Goal: Task Accomplishment & Management: Use online tool/utility

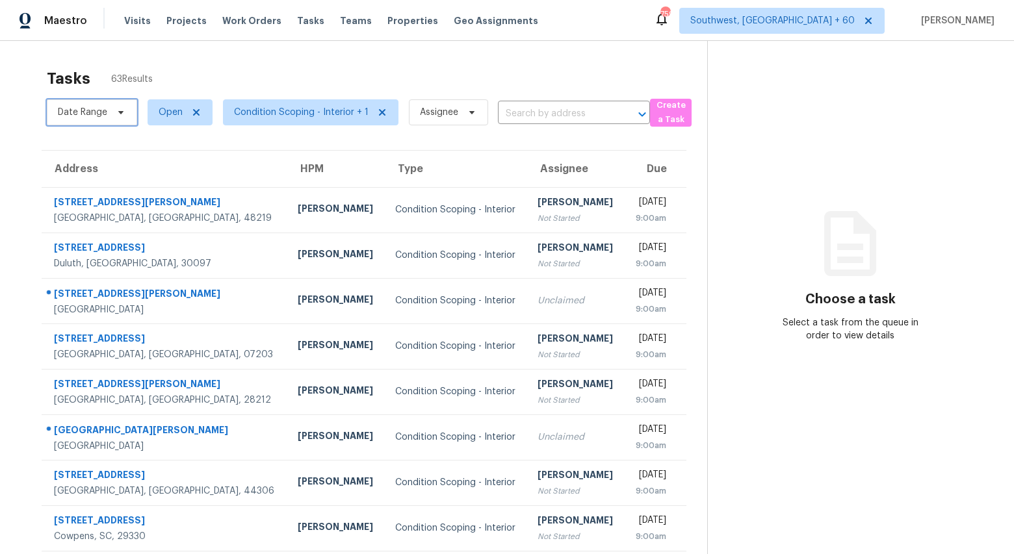
click at [106, 114] on span "Date Range" at bounding box center [82, 112] width 49 height 13
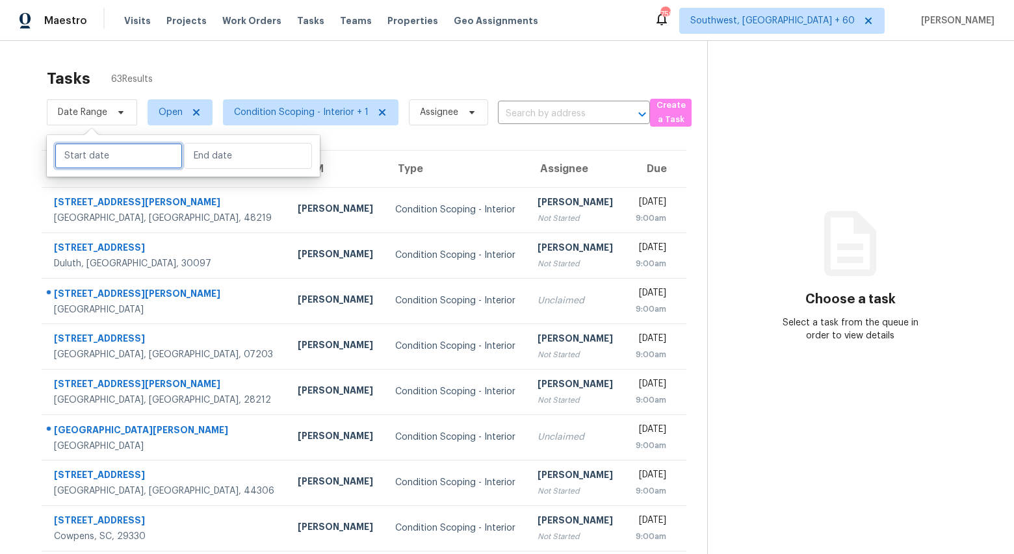
click at [113, 153] on input "text" at bounding box center [119, 156] width 128 height 26
select select "8"
select select "2025"
select select "9"
select select "2025"
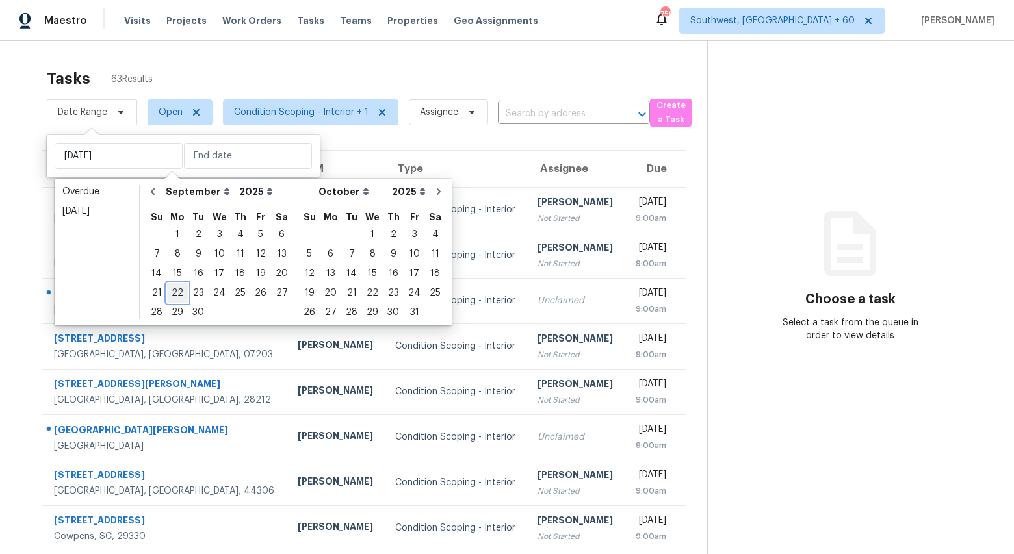
click at [177, 294] on div "22" at bounding box center [177, 293] width 21 height 18
type input "Mon, Sep 22"
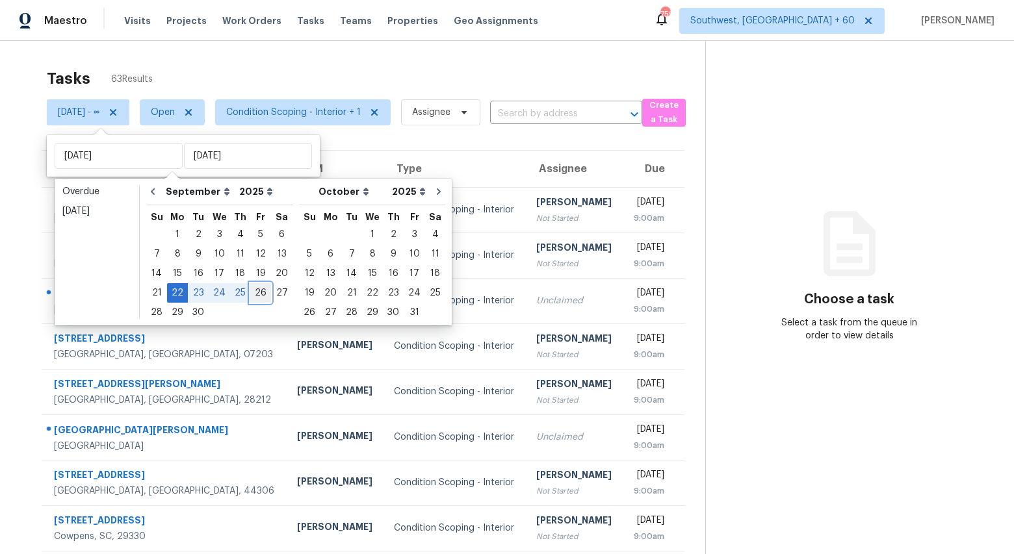
click at [255, 291] on div "26" at bounding box center [260, 293] width 21 height 18
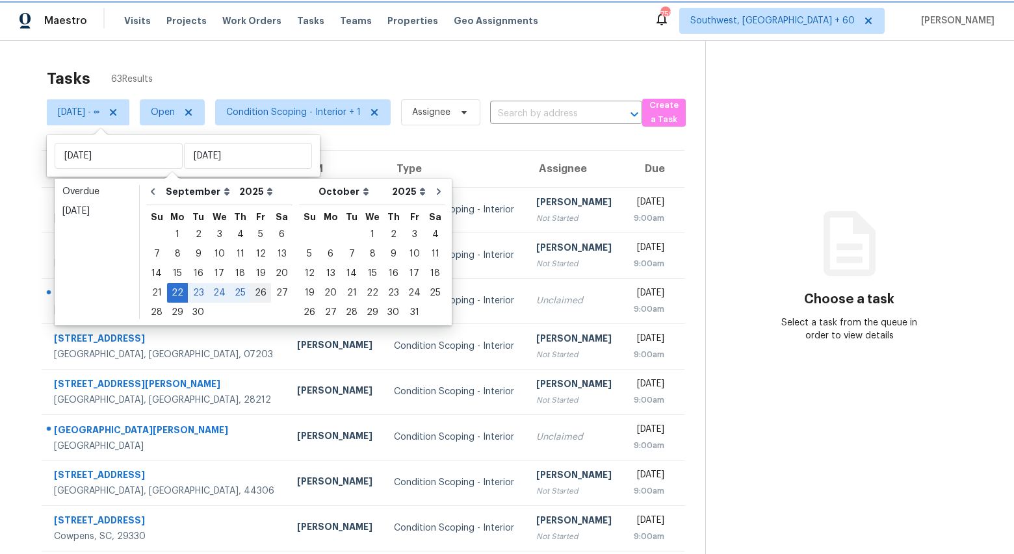
type input "Fri, Sep 26"
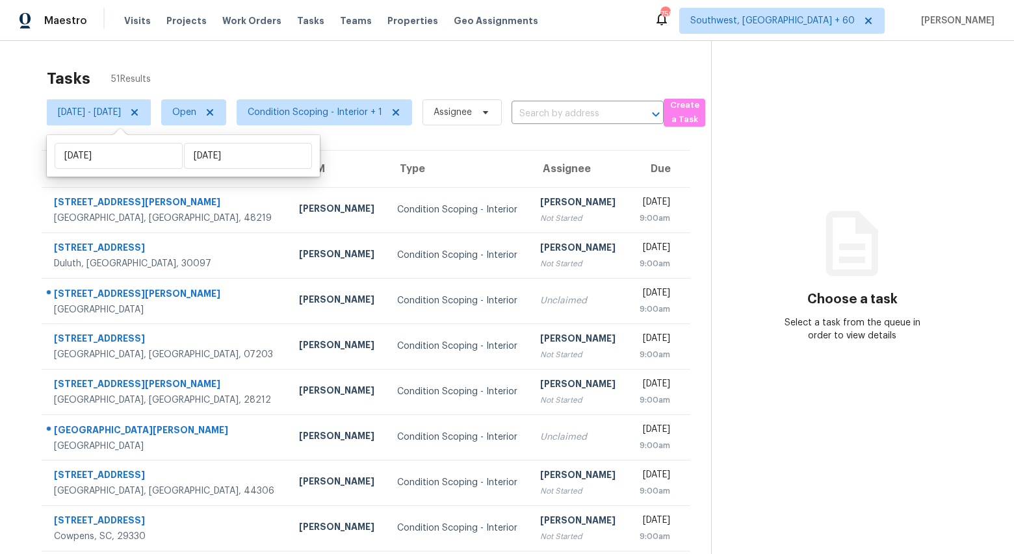
click at [278, 75] on div "Tasks 51 Results" at bounding box center [379, 79] width 664 height 34
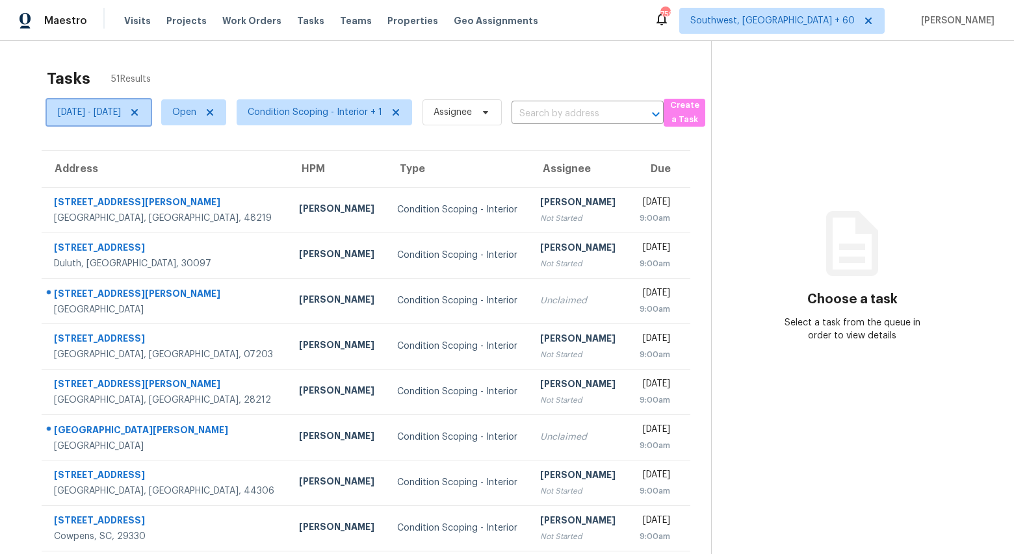
click at [120, 111] on span "Mon, Sep 22 - Fri, Sep 26" at bounding box center [89, 112] width 63 height 13
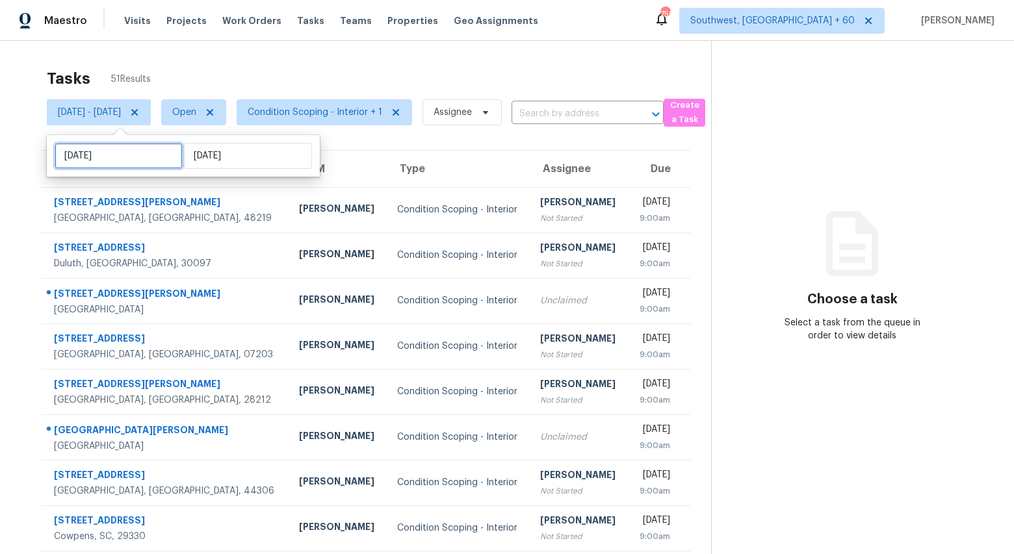
click at [142, 158] on input "Mon, Sep 22" at bounding box center [119, 156] width 128 height 26
select select "8"
select select "2025"
select select "9"
select select "2025"
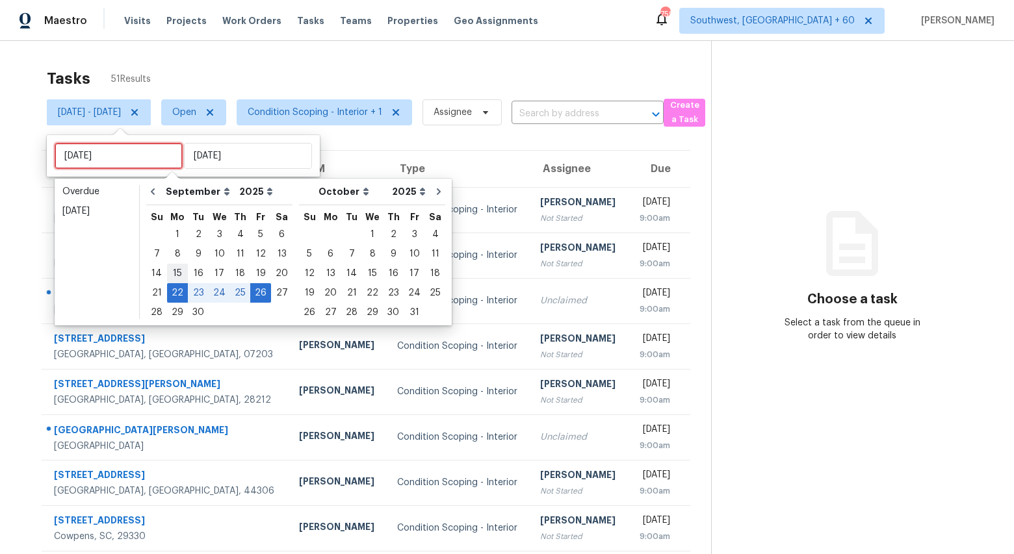
type input "Mon, Sep 15"
type input "Mon, Sep 29"
click at [175, 314] on div "29" at bounding box center [177, 313] width 21 height 18
type input "Mon, Sep 29"
type input "Fri, Sep 26"
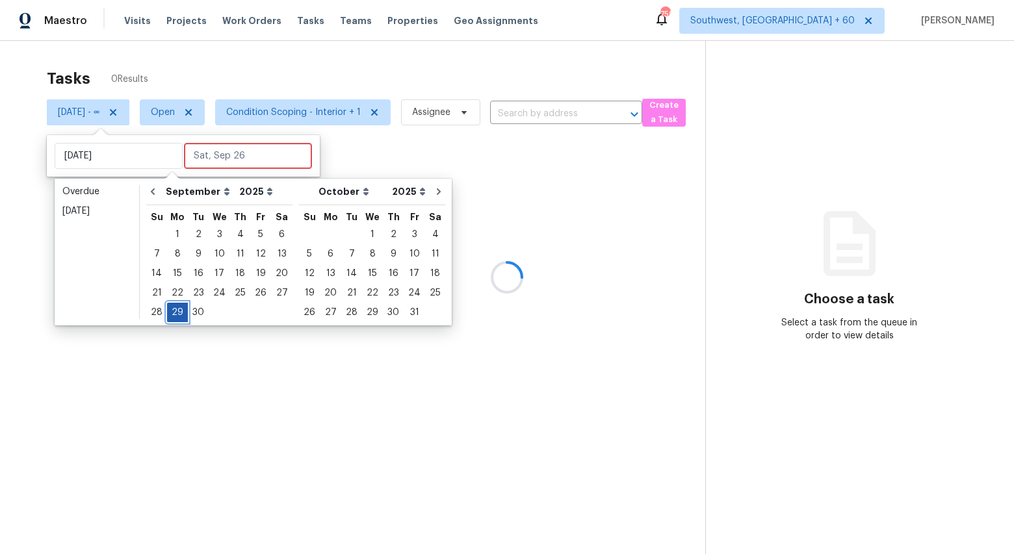
click at [175, 314] on div "29" at bounding box center [177, 313] width 21 height 18
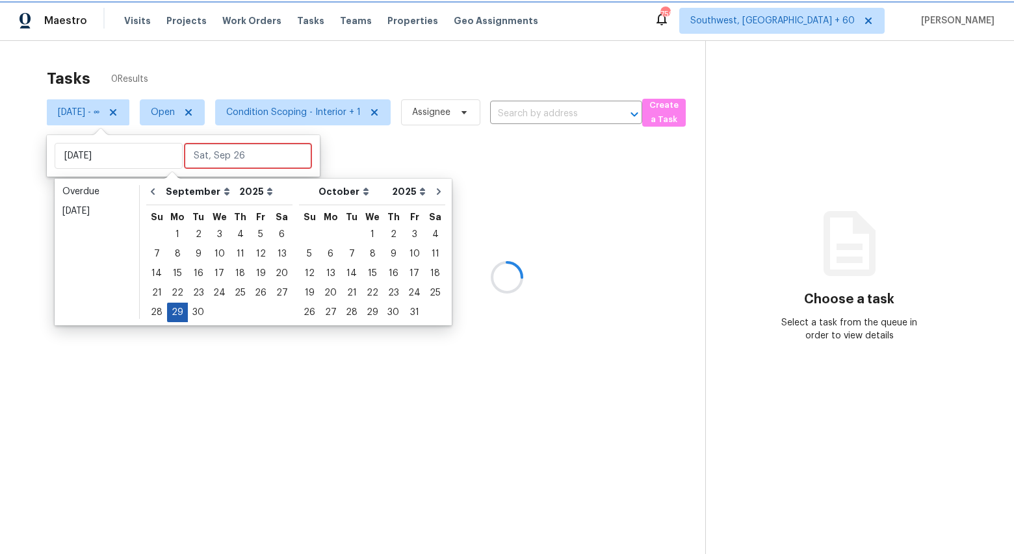
type input "Mon, Sep 29"
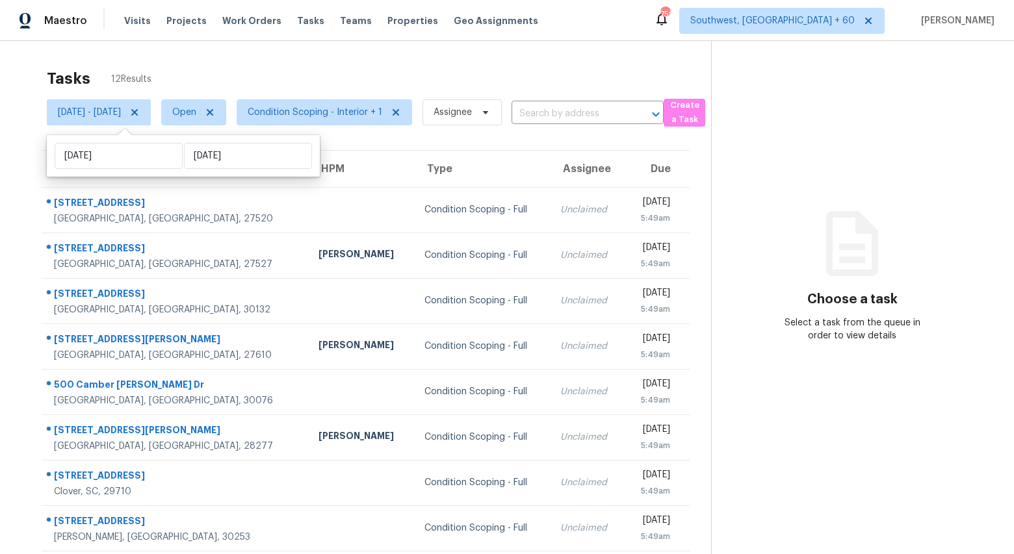
click at [288, 58] on div "Tasks 12 Results Mon, Sep 29 - Mon, Sep 29 Open Condition Scoping - Interior + …" at bounding box center [507, 359] width 1014 height 636
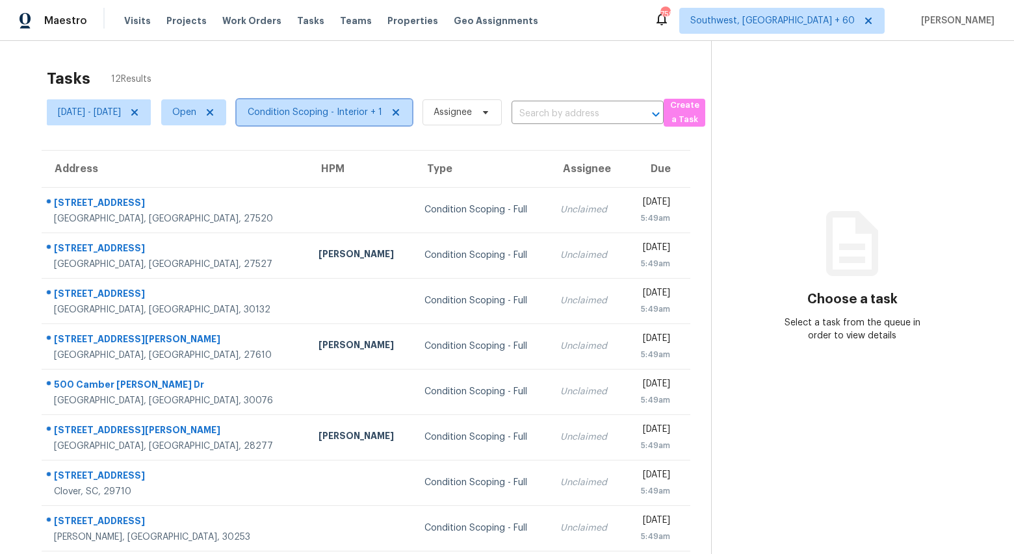
click at [359, 112] on span "Condition Scoping - Interior + 1" at bounding box center [315, 112] width 135 height 13
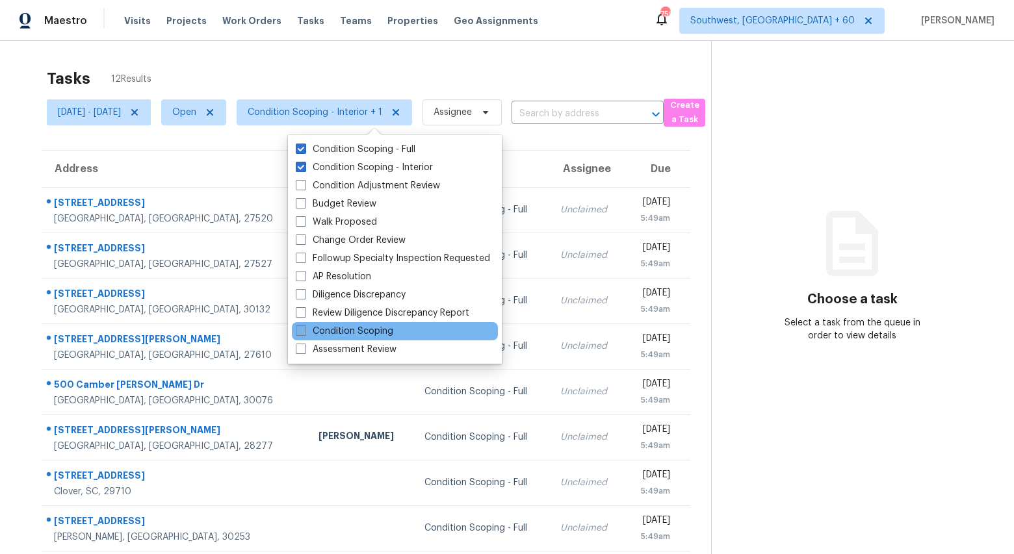
click at [387, 328] on label "Condition Scoping" at bounding box center [345, 331] width 98 height 13
click at [304, 328] on input "Condition Scoping" at bounding box center [300, 329] width 8 height 8
checkbox input "true"
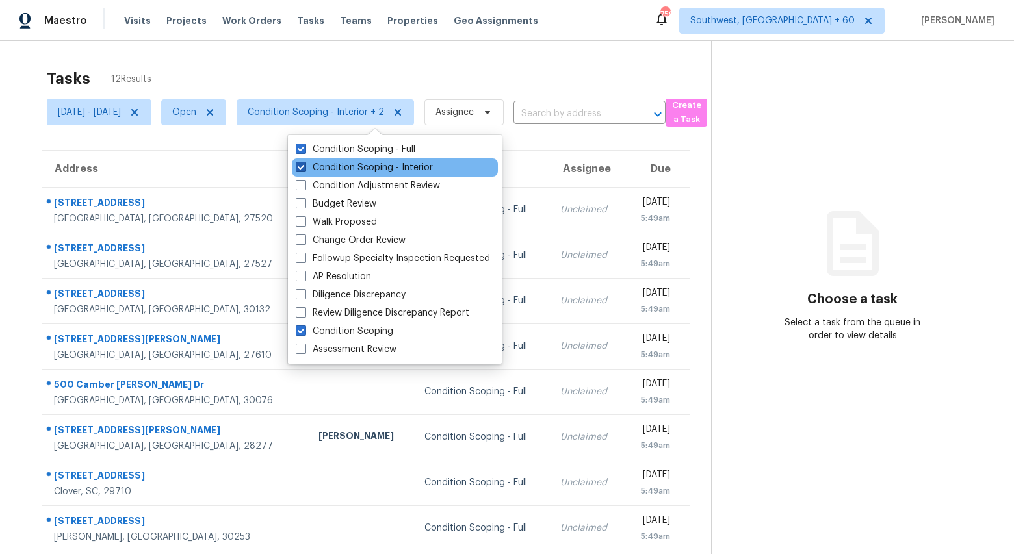
click at [318, 163] on label "Condition Scoping - Interior" at bounding box center [364, 167] width 137 height 13
click at [304, 163] on input "Condition Scoping - Interior" at bounding box center [300, 165] width 8 height 8
checkbox input "false"
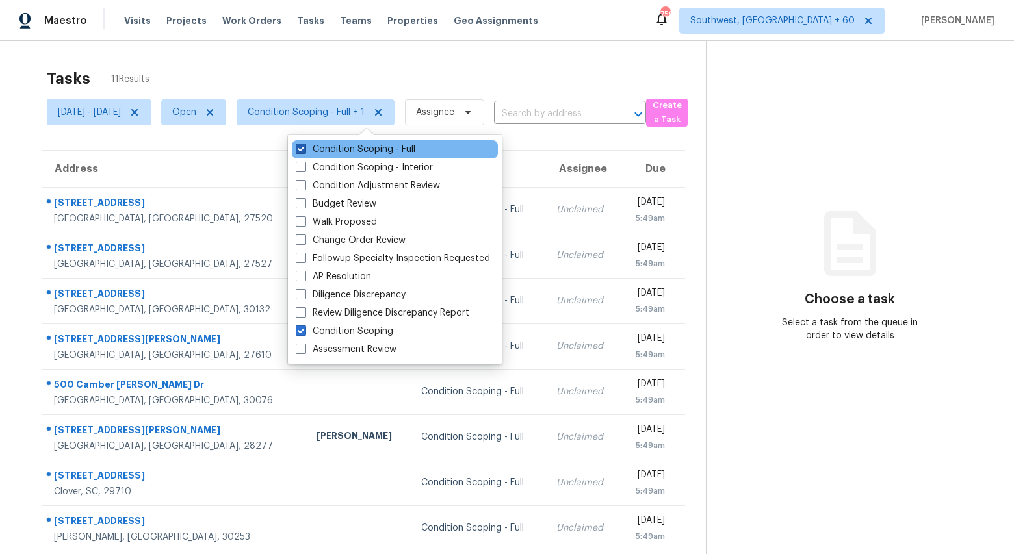
click at [315, 153] on label "Condition Scoping - Full" at bounding box center [356, 149] width 120 height 13
click at [304, 151] on input "Condition Scoping - Full" at bounding box center [300, 147] width 8 height 8
checkbox input "false"
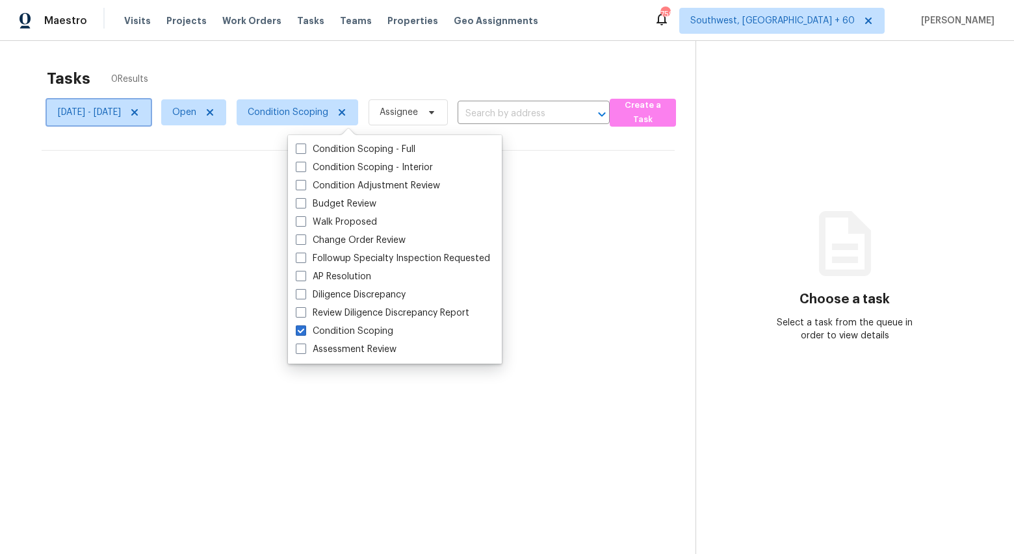
click at [140, 112] on icon at bounding box center [134, 112] width 10 height 10
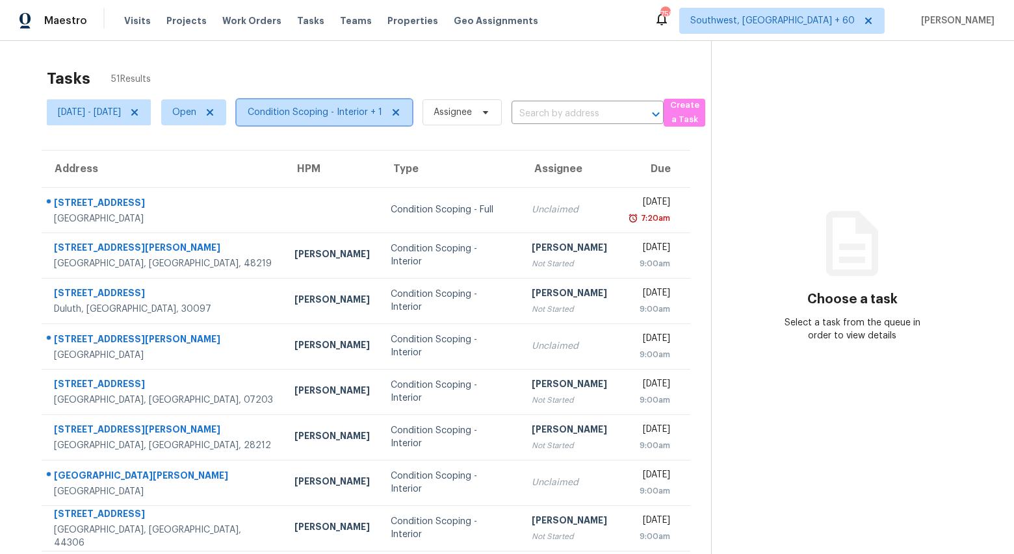
click at [337, 111] on span "Condition Scoping - Interior + 1" at bounding box center [315, 112] width 135 height 13
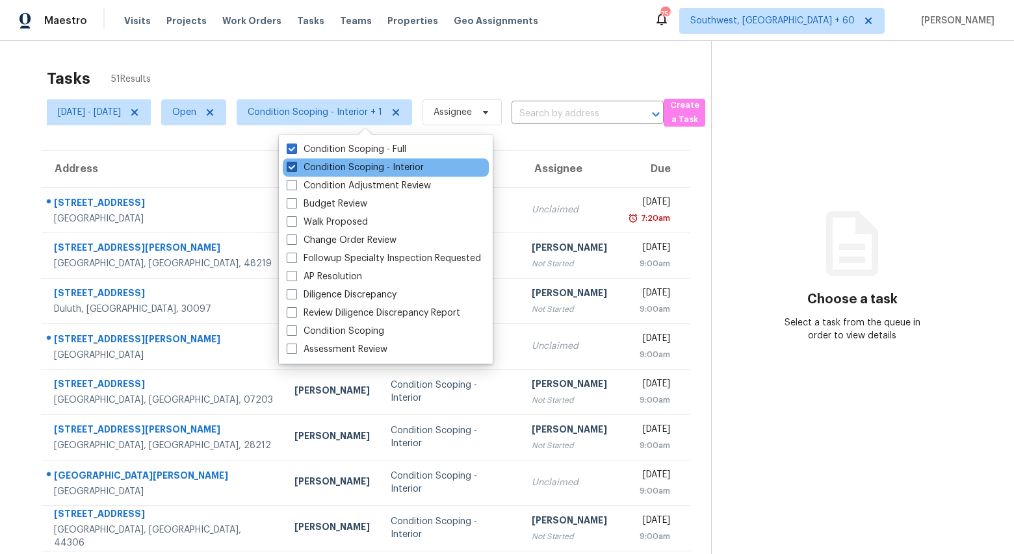
click at [342, 169] on label "Condition Scoping - Interior" at bounding box center [355, 167] width 137 height 13
click at [295, 169] on input "Condition Scoping - Interior" at bounding box center [291, 165] width 8 height 8
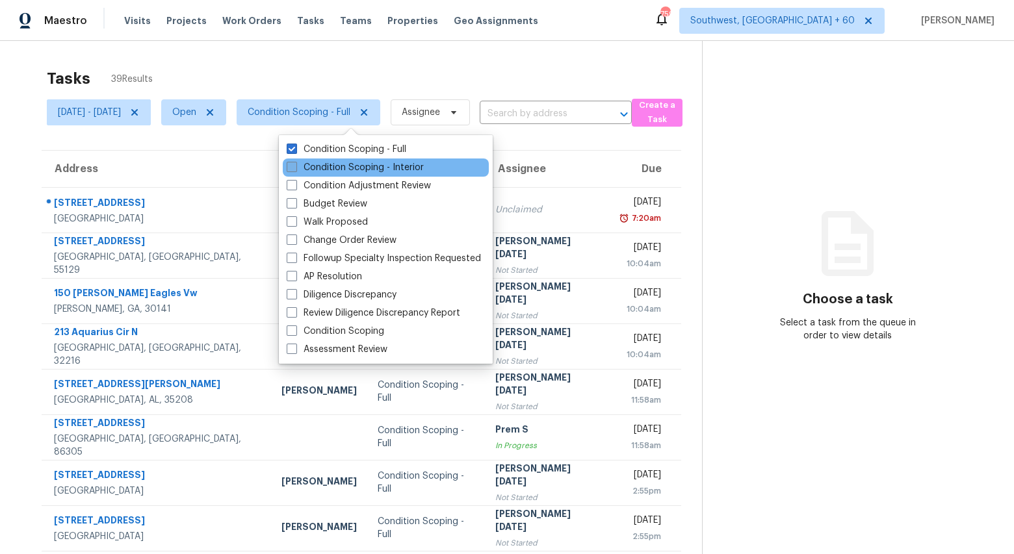
click at [320, 162] on label "Condition Scoping - Interior" at bounding box center [355, 167] width 137 height 13
click at [295, 162] on input "Condition Scoping - Interior" at bounding box center [291, 165] width 8 height 8
checkbox input "true"
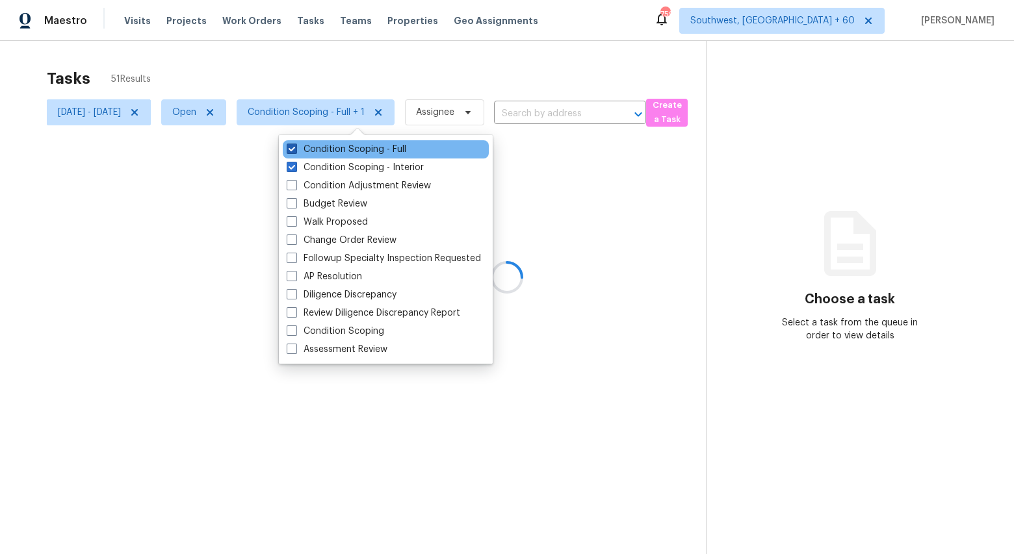
click at [324, 147] on label "Condition Scoping - Full" at bounding box center [347, 149] width 120 height 13
click at [295, 147] on input "Condition Scoping - Full" at bounding box center [291, 147] width 8 height 8
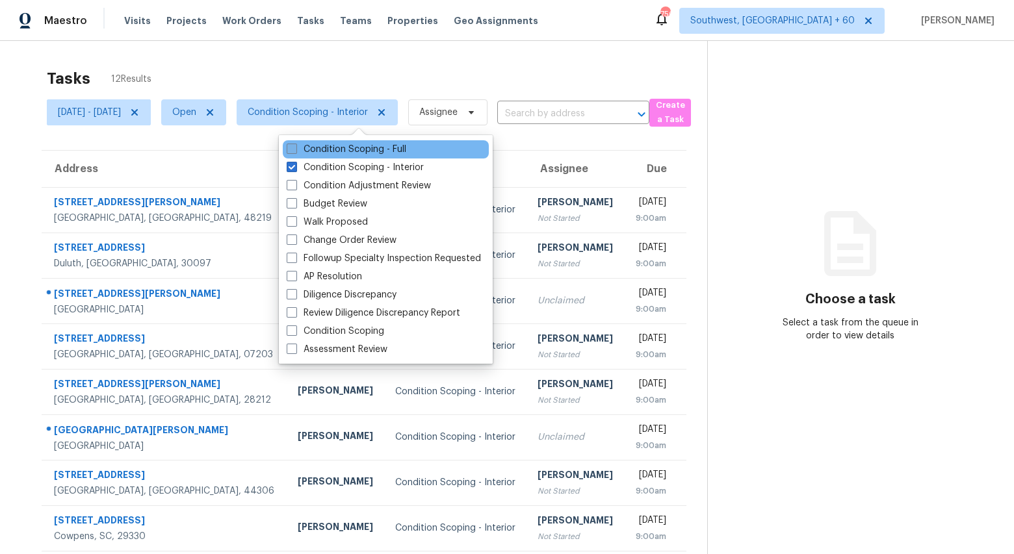
click at [344, 150] on label "Condition Scoping - Full" at bounding box center [347, 149] width 120 height 13
click at [295, 150] on input "Condition Scoping - Full" at bounding box center [291, 147] width 8 height 8
checkbox input "true"
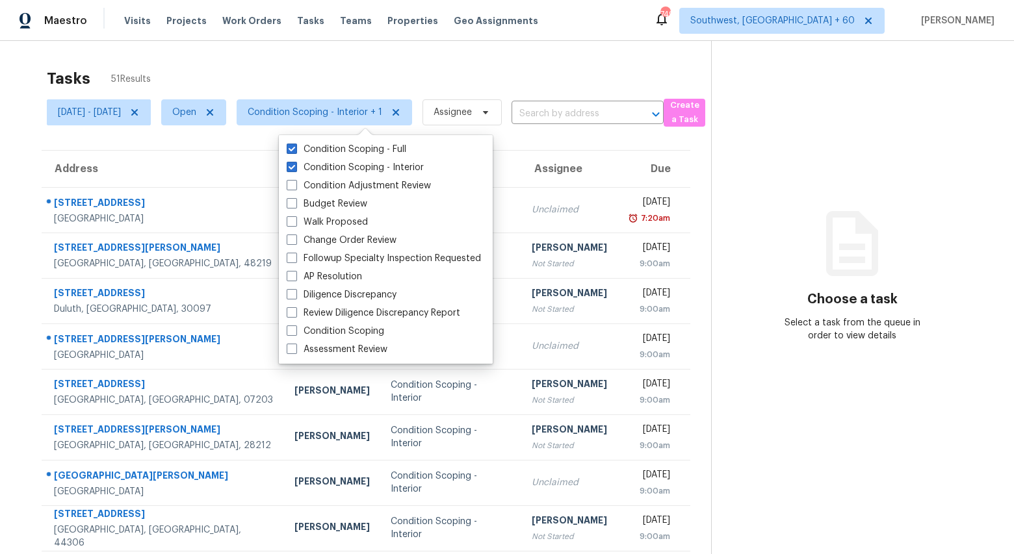
click at [370, 80] on div "Tasks 51 Results" at bounding box center [379, 79] width 664 height 34
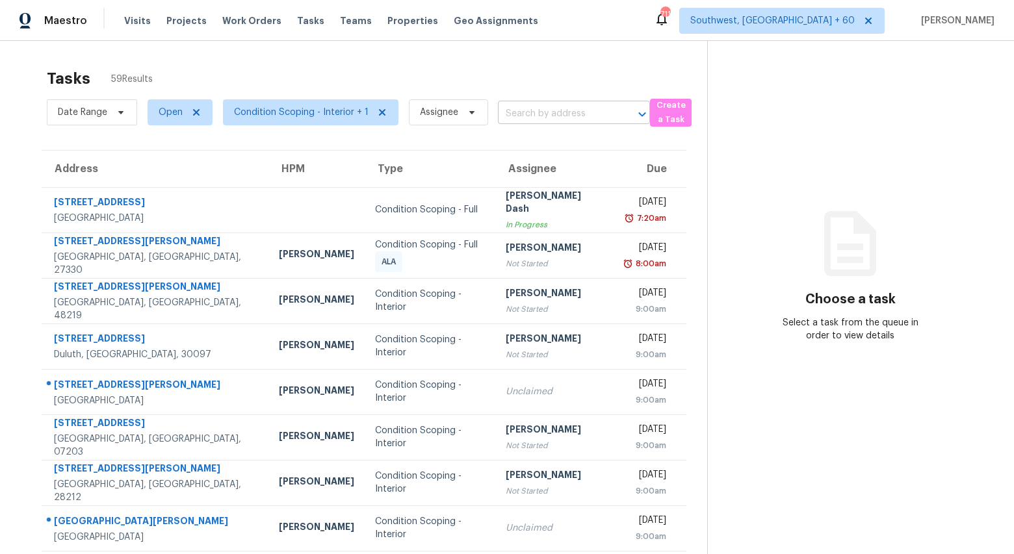
click at [553, 111] on input "text" at bounding box center [556, 114] width 116 height 20
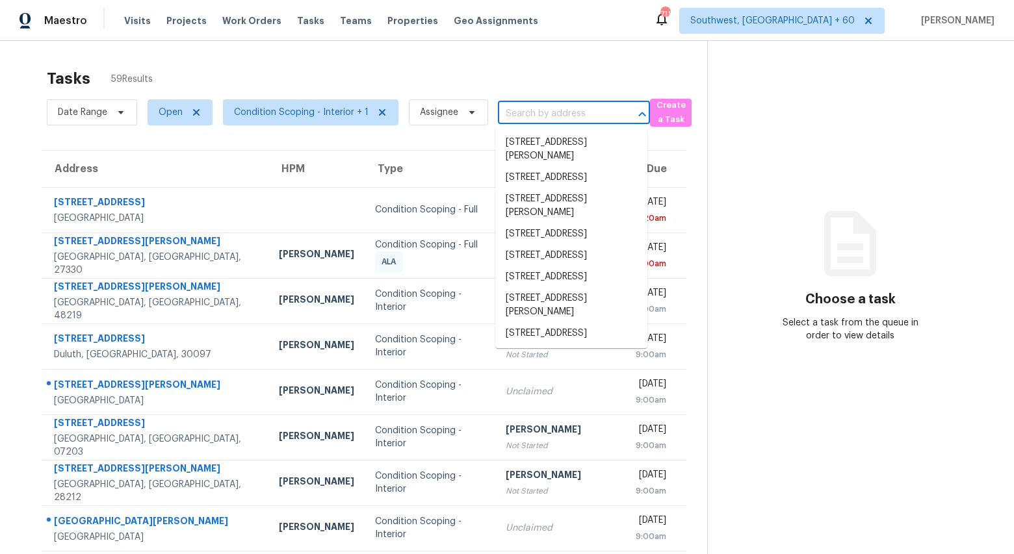
paste input "34140 Ambrosia Ct, Lake Elsinore, CA 92532"
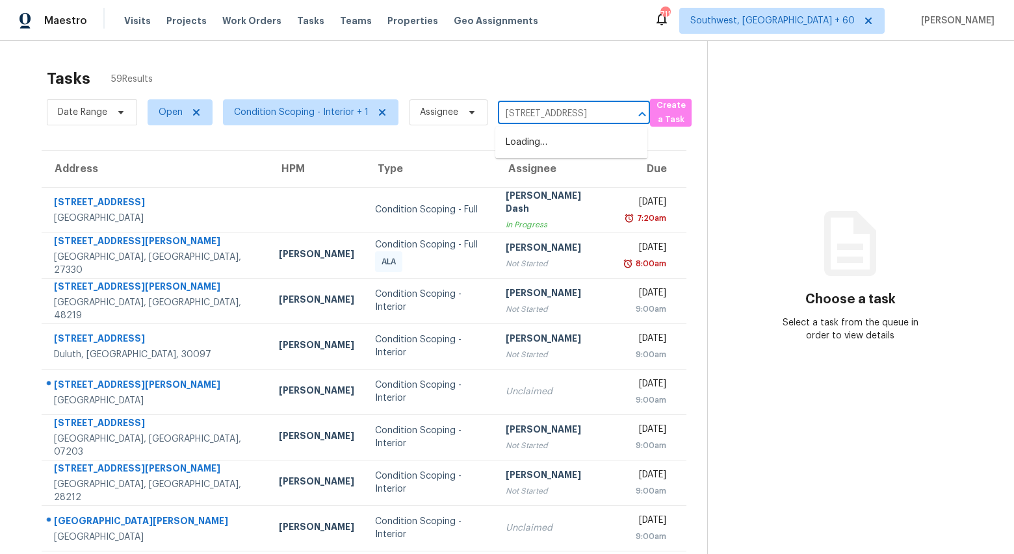
scroll to position [0, 81]
type input "34140 Ambrosia Ct, Lake Elsinore, CA 92532"
click at [164, 111] on span "Open" at bounding box center [171, 112] width 24 height 13
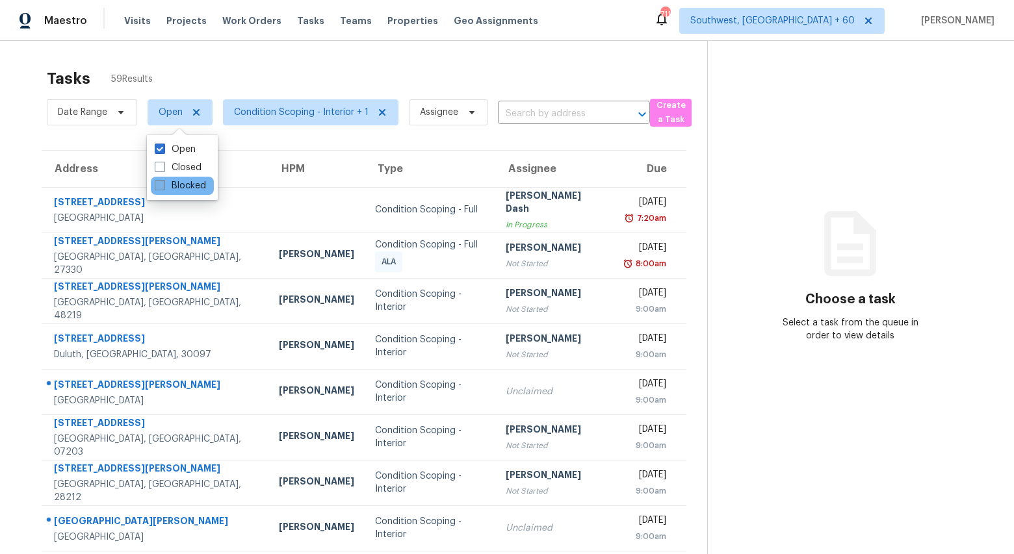
click at [176, 181] on label "Blocked" at bounding box center [180, 185] width 51 height 13
click at [163, 181] on input "Blocked" at bounding box center [159, 183] width 8 height 8
checkbox input "true"
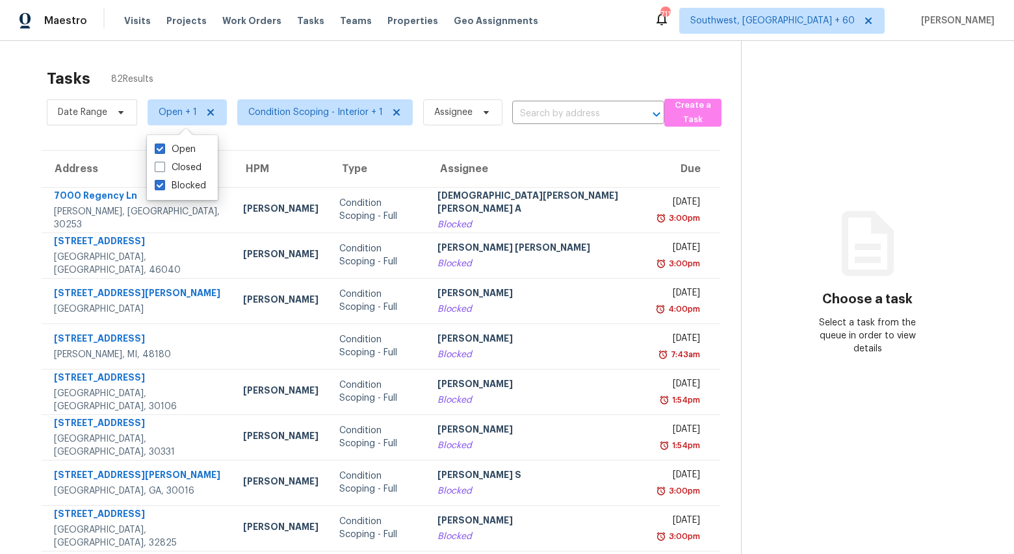
click at [543, 114] on input "text" at bounding box center [570, 114] width 116 height 20
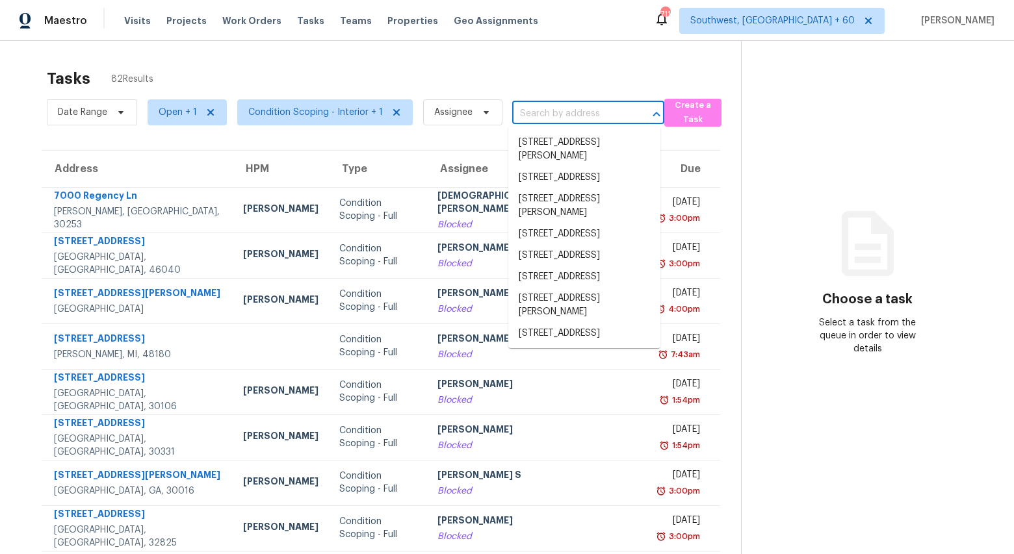
paste input "34140 Ambrosia Ct, Lake Elsinore, CA 92532"
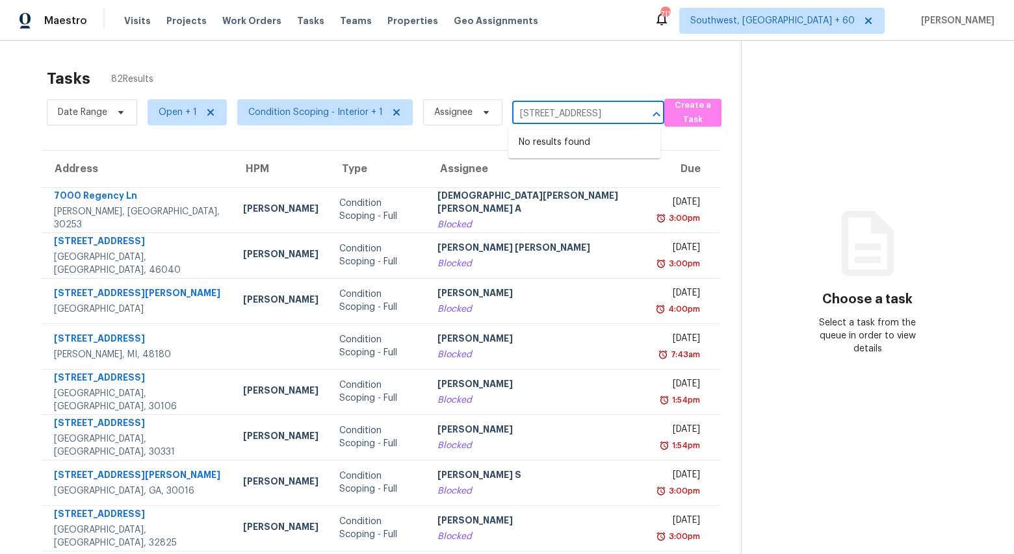
scroll to position [0, 80]
type input "34140 Ambrosia Ct, Lake Elsinore, CA 92532"
click at [181, 118] on span "Open + 1" at bounding box center [178, 112] width 38 height 13
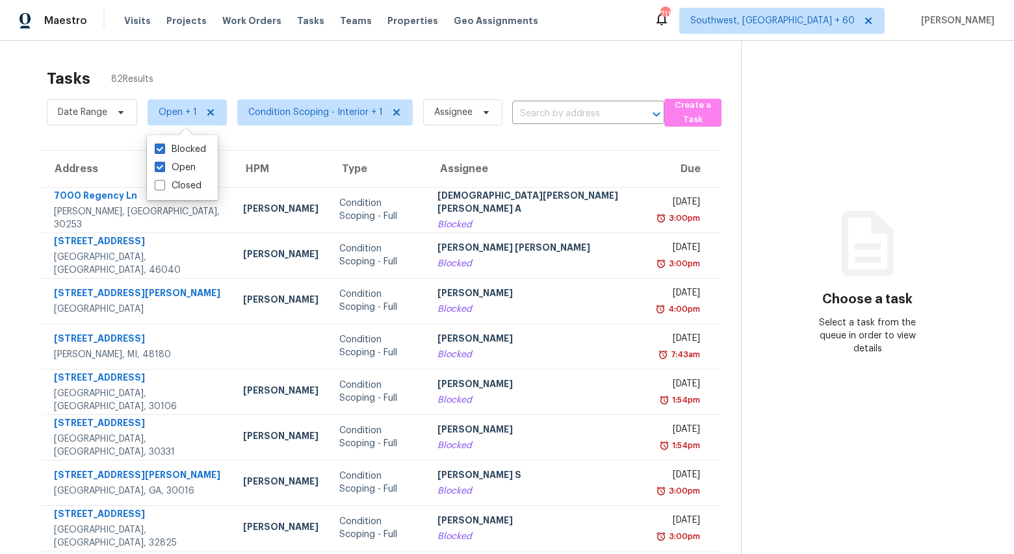
scroll to position [0, 0]
click at [180, 150] on label "Blocked" at bounding box center [180, 149] width 51 height 13
click at [163, 150] on input "Blocked" at bounding box center [159, 147] width 8 height 8
checkbox input "false"
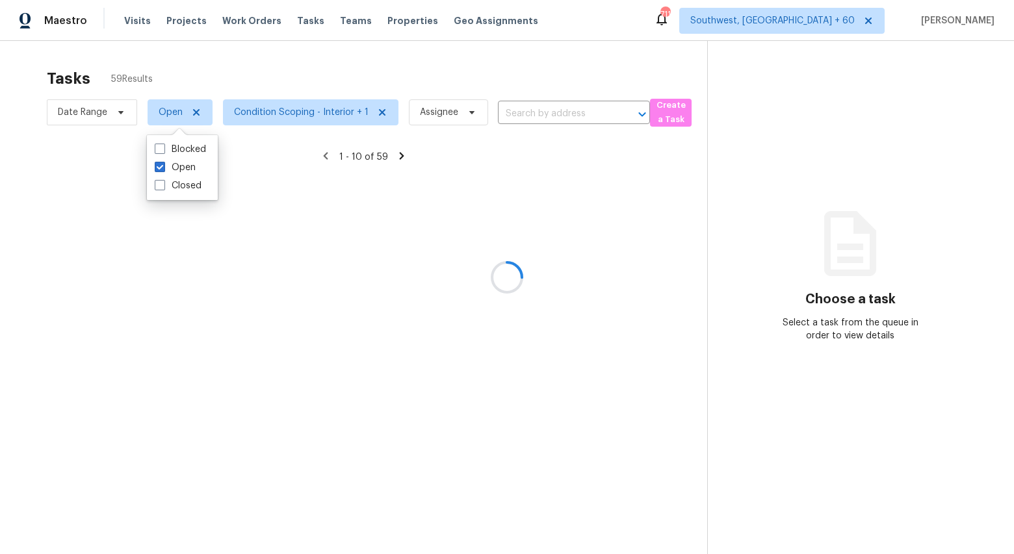
click at [226, 56] on div at bounding box center [507, 277] width 1014 height 554
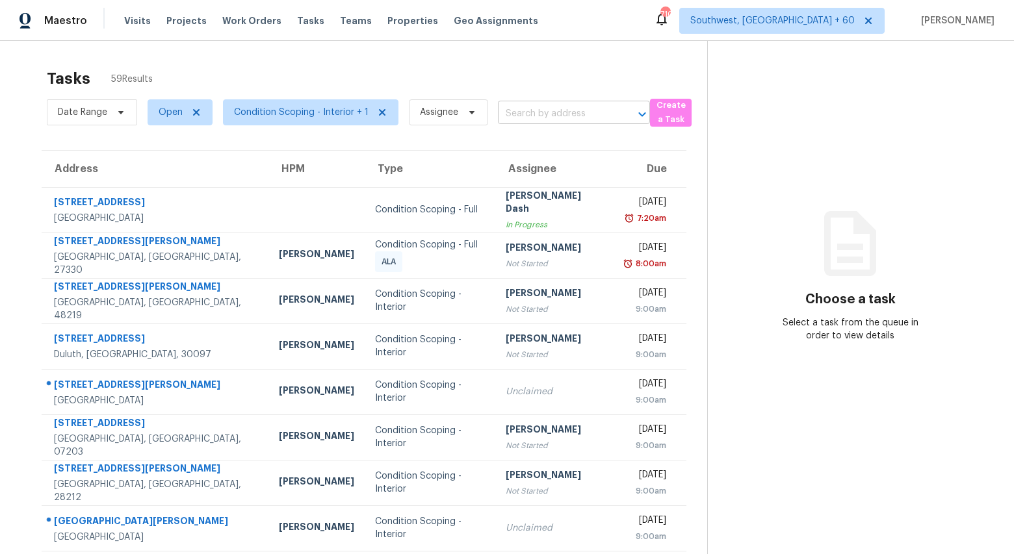
click at [528, 122] on input "text" at bounding box center [556, 114] width 116 height 20
click at [533, 122] on input "text" at bounding box center [556, 114] width 116 height 20
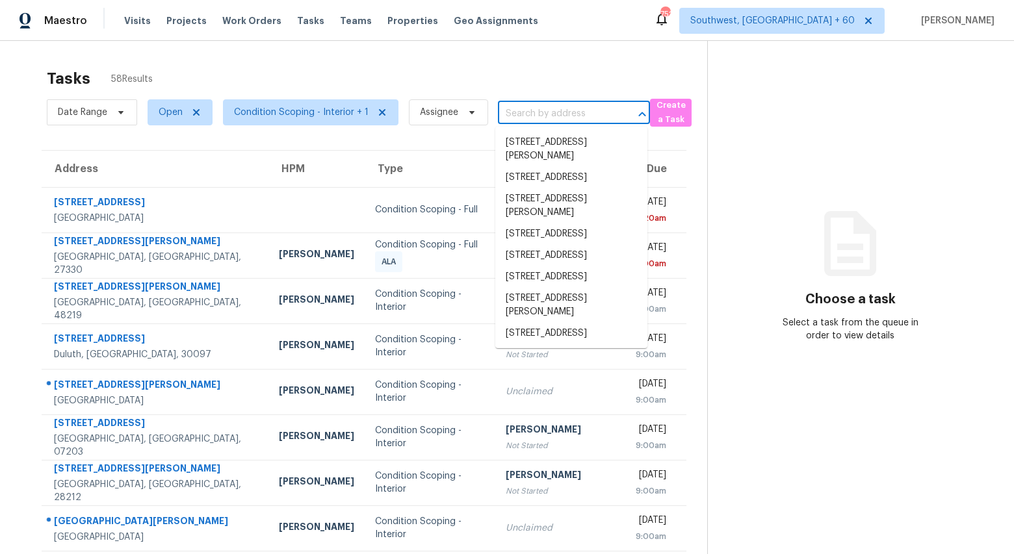
paste input "[STREET_ADDRESS]"
type input "[STREET_ADDRESS]"
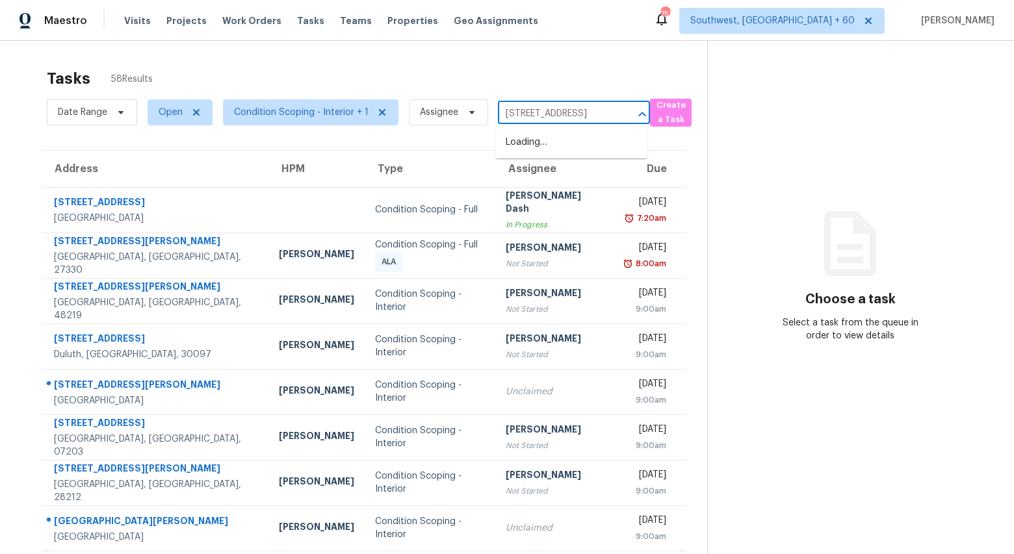
scroll to position [0, 81]
click at [534, 153] on li "[STREET_ADDRESS]" at bounding box center [571, 142] width 152 height 21
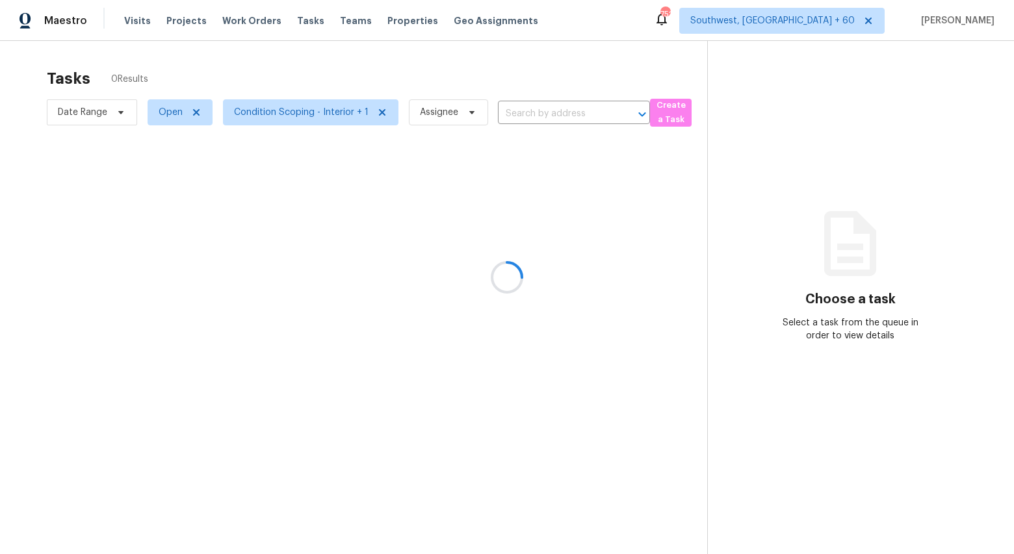
type input "[STREET_ADDRESS]"
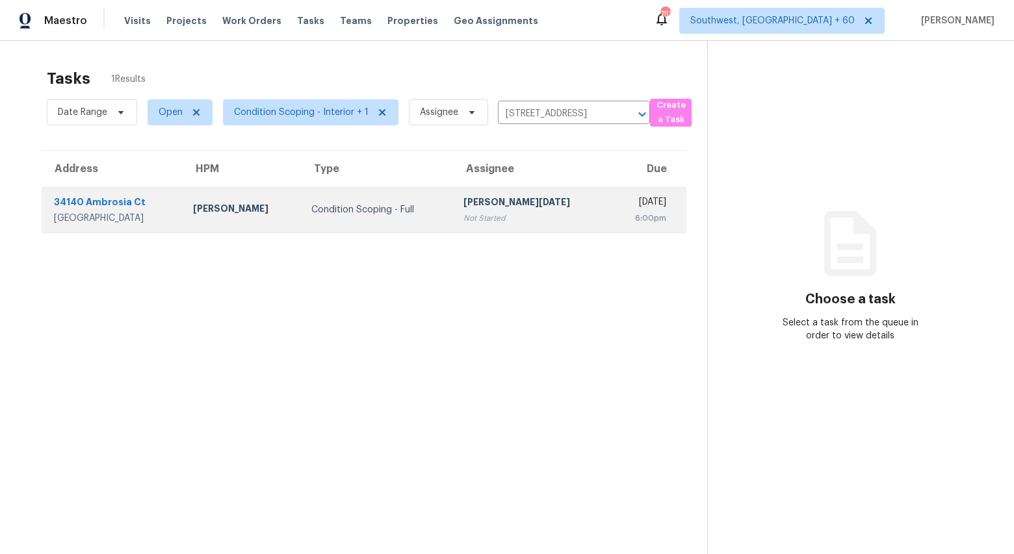
click at [301, 222] on td "Joshua Peterson" at bounding box center [242, 210] width 118 height 46
